Goal: Task Accomplishment & Management: Complete application form

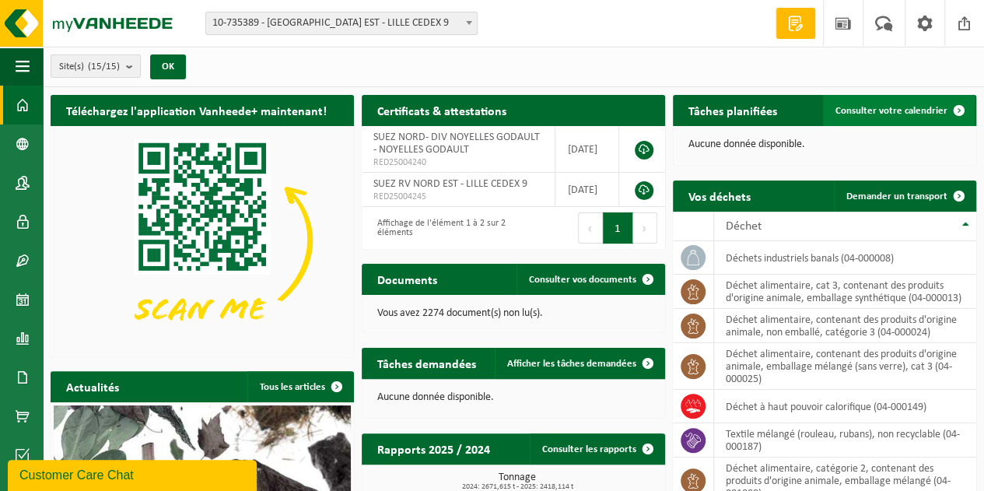
click at [879, 110] on span "Consulter votre calendrier" at bounding box center [891, 111] width 112 height 10
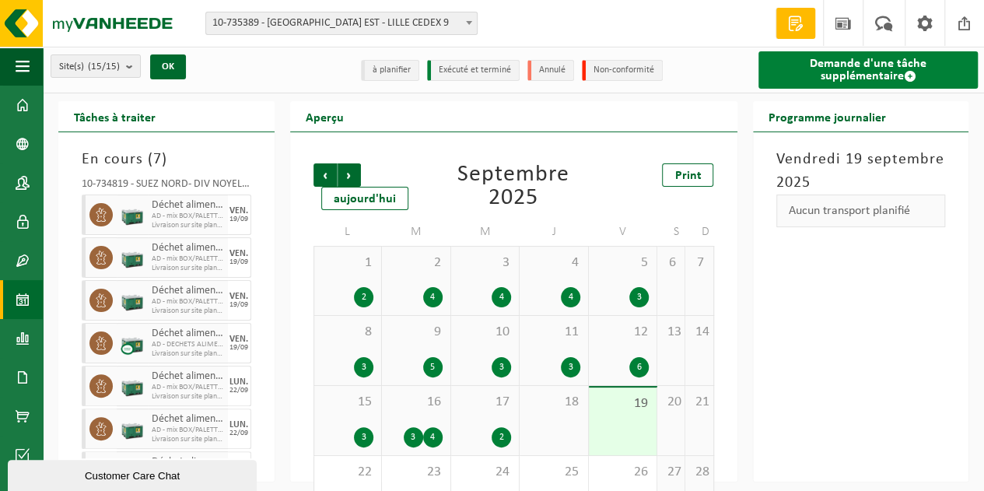
click at [852, 71] on link "Demande d'une tâche supplémentaire" at bounding box center [868, 69] width 220 height 37
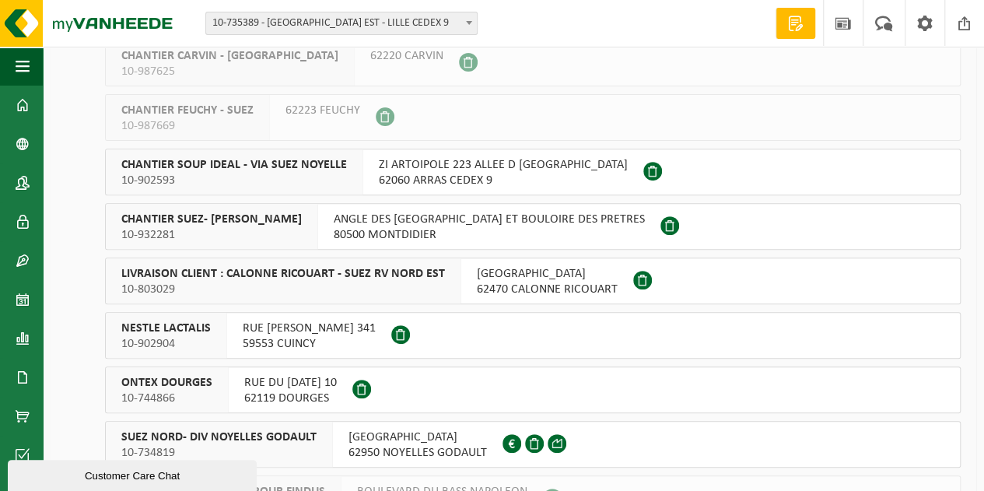
scroll to position [311, 0]
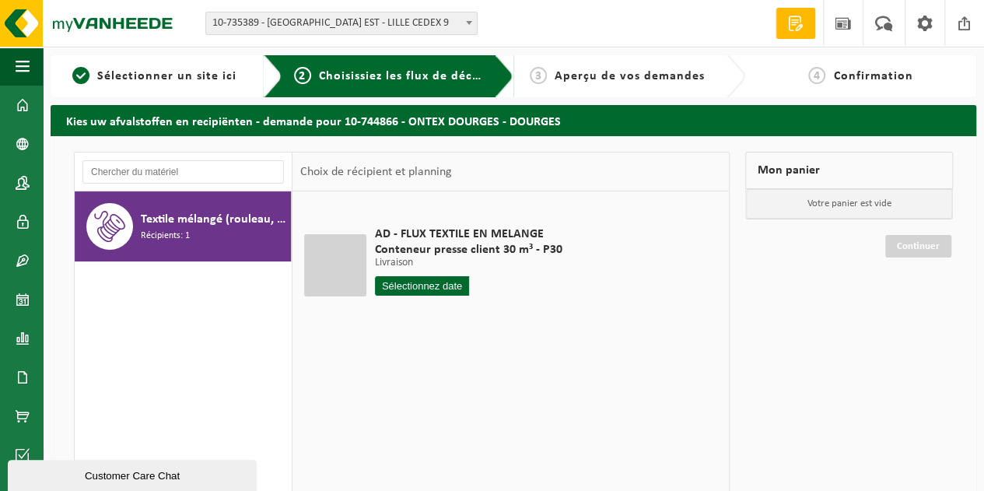
click at [401, 285] on input "text" at bounding box center [422, 285] width 94 height 19
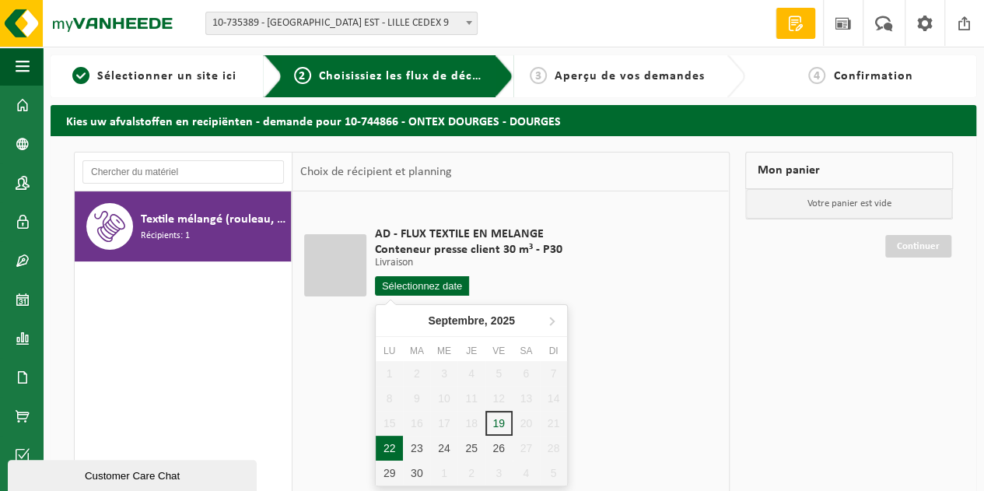
click at [395, 450] on div "22" at bounding box center [389, 448] width 27 height 25
type input "à partir de 2025-09-22"
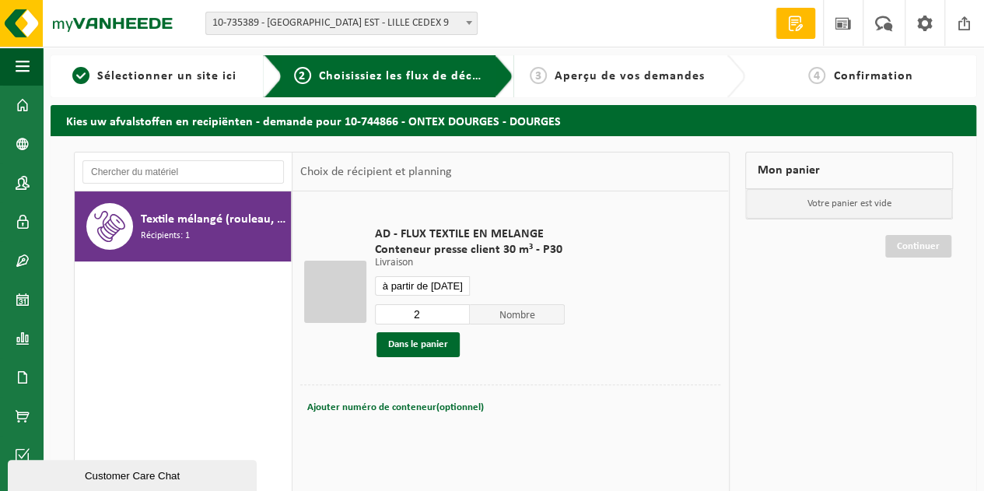
type input "2"
click at [460, 310] on input "2" at bounding box center [422, 314] width 95 height 20
click at [446, 351] on button "Dans le panier" at bounding box center [417, 344] width 83 height 25
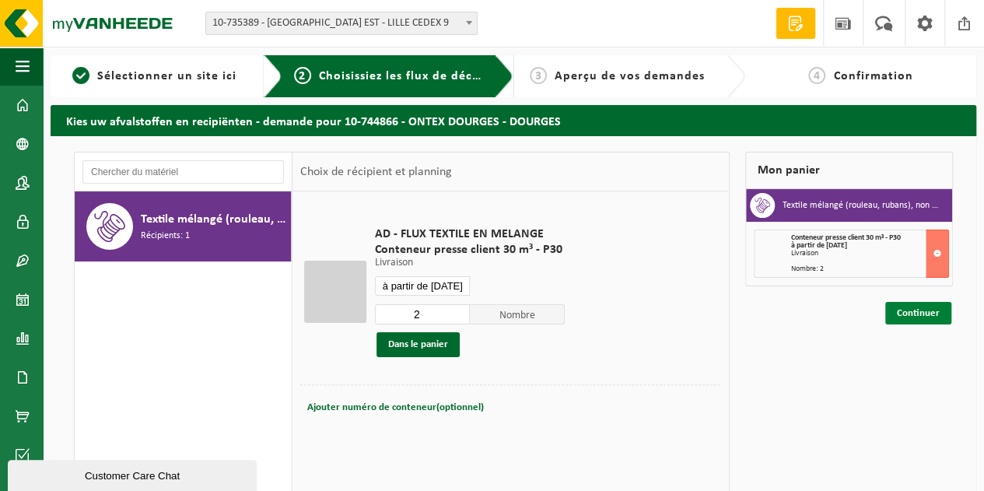
click at [908, 315] on link "Continuer" at bounding box center [918, 313] width 66 height 23
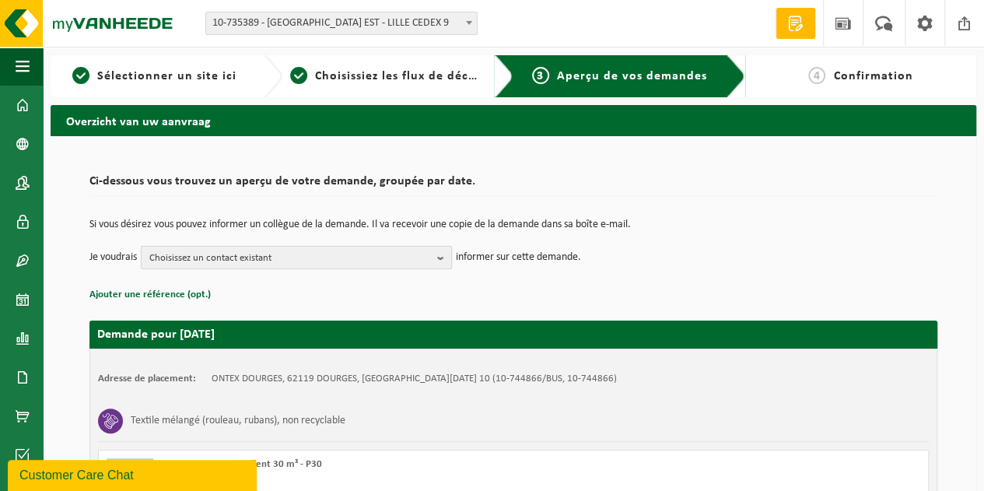
click at [436, 259] on button "Choisissez un contact existant" at bounding box center [296, 257] width 311 height 23
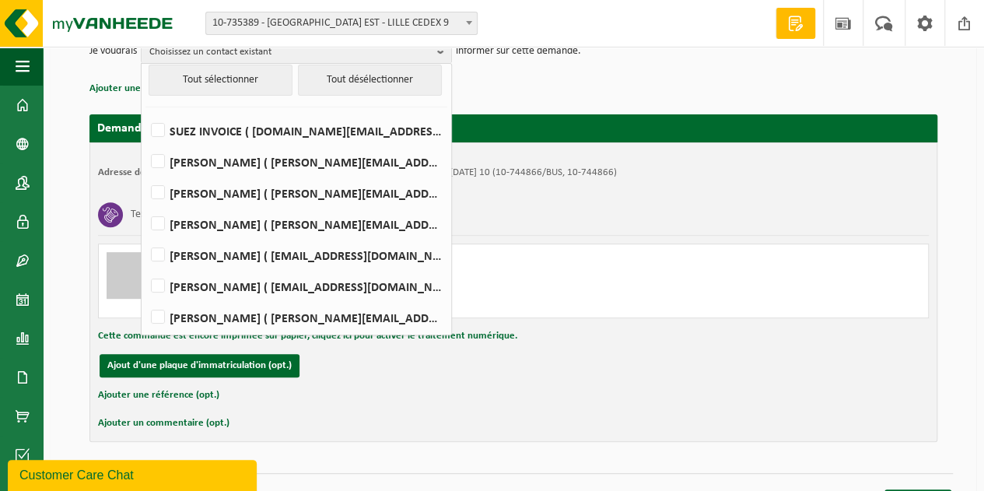
scroll to position [233, 0]
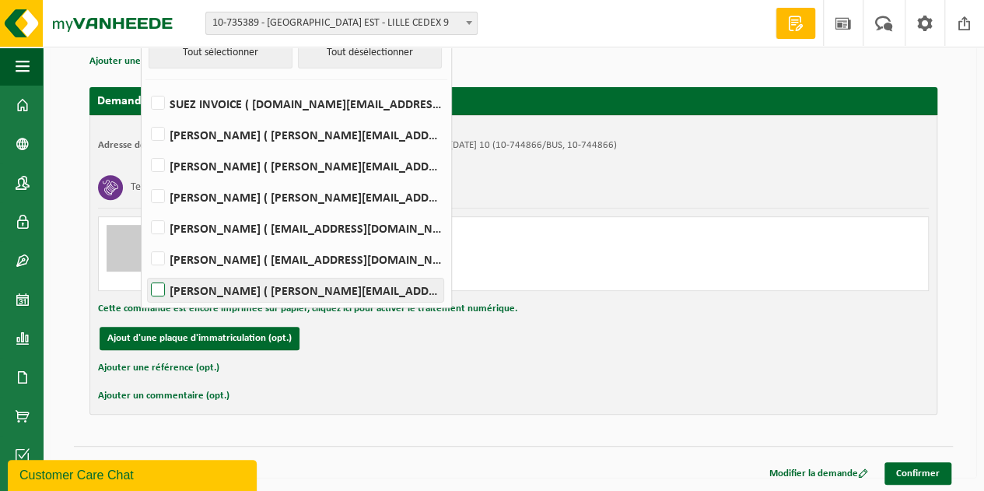
click at [238, 289] on label "[PERSON_NAME] ( [PERSON_NAME][EMAIL_ADDRESS][DOMAIN_NAME] )" at bounding box center [296, 289] width 296 height 23
click at [145, 271] on input "[PERSON_NAME] ( [PERSON_NAME][EMAIL_ADDRESS][DOMAIN_NAME] )" at bounding box center [145, 270] width 1 height 1
checkbox input "true"
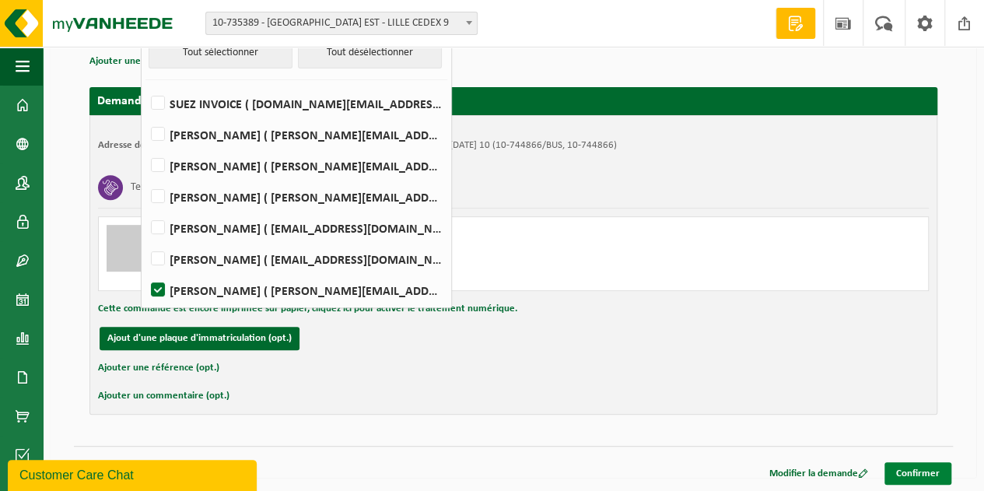
click at [908, 467] on link "Confirmer" at bounding box center [917, 473] width 67 height 23
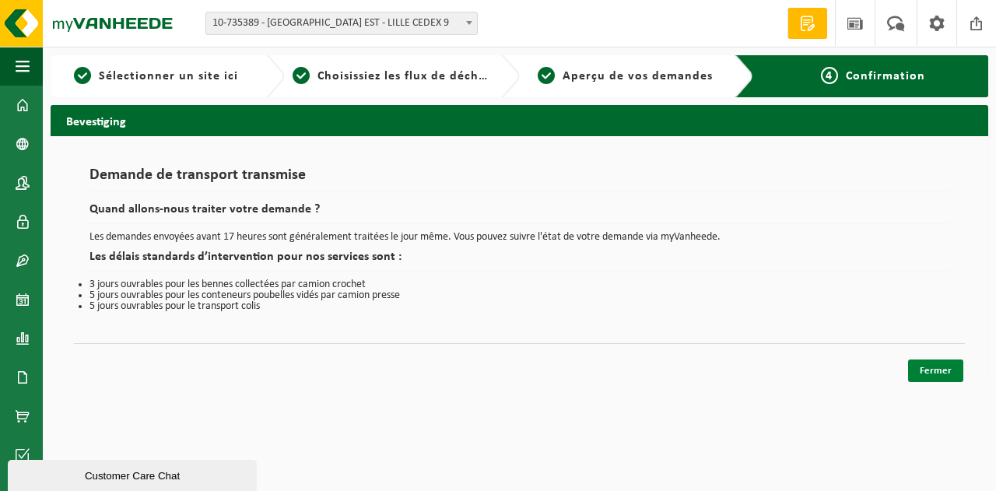
click at [929, 371] on link "Fermer" at bounding box center [935, 370] width 55 height 23
